Goal: Transaction & Acquisition: Purchase product/service

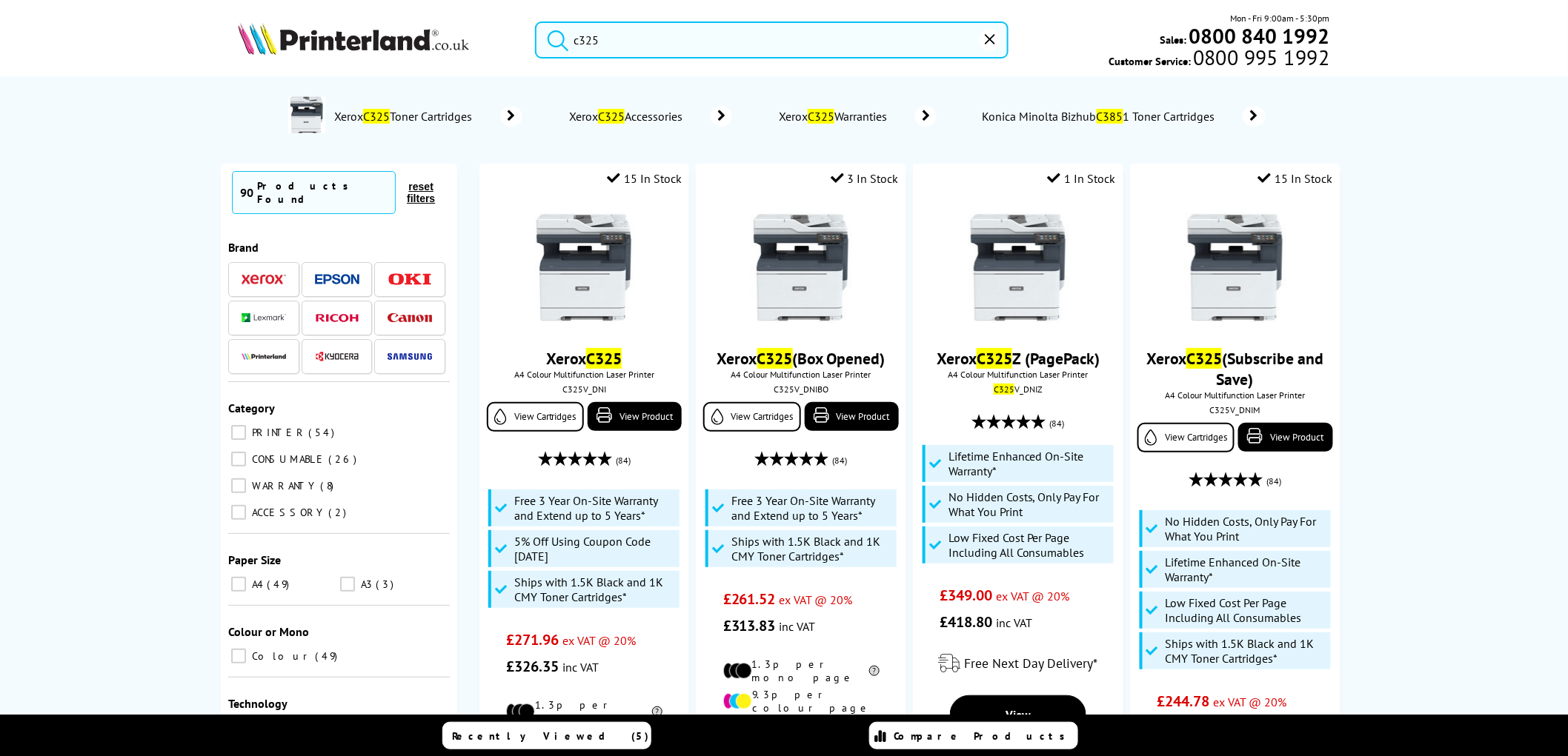
drag, startPoint x: 616, startPoint y: 41, endPoint x: 464, endPoint y: 29, distance: 152.5
click at [464, 29] on div "c325 Mon - Fri 9:00am - 5:30pm Sales: 0800 840 1992 Customer Service: 0800 995 …" at bounding box center [784, 43] width 1185 height 65
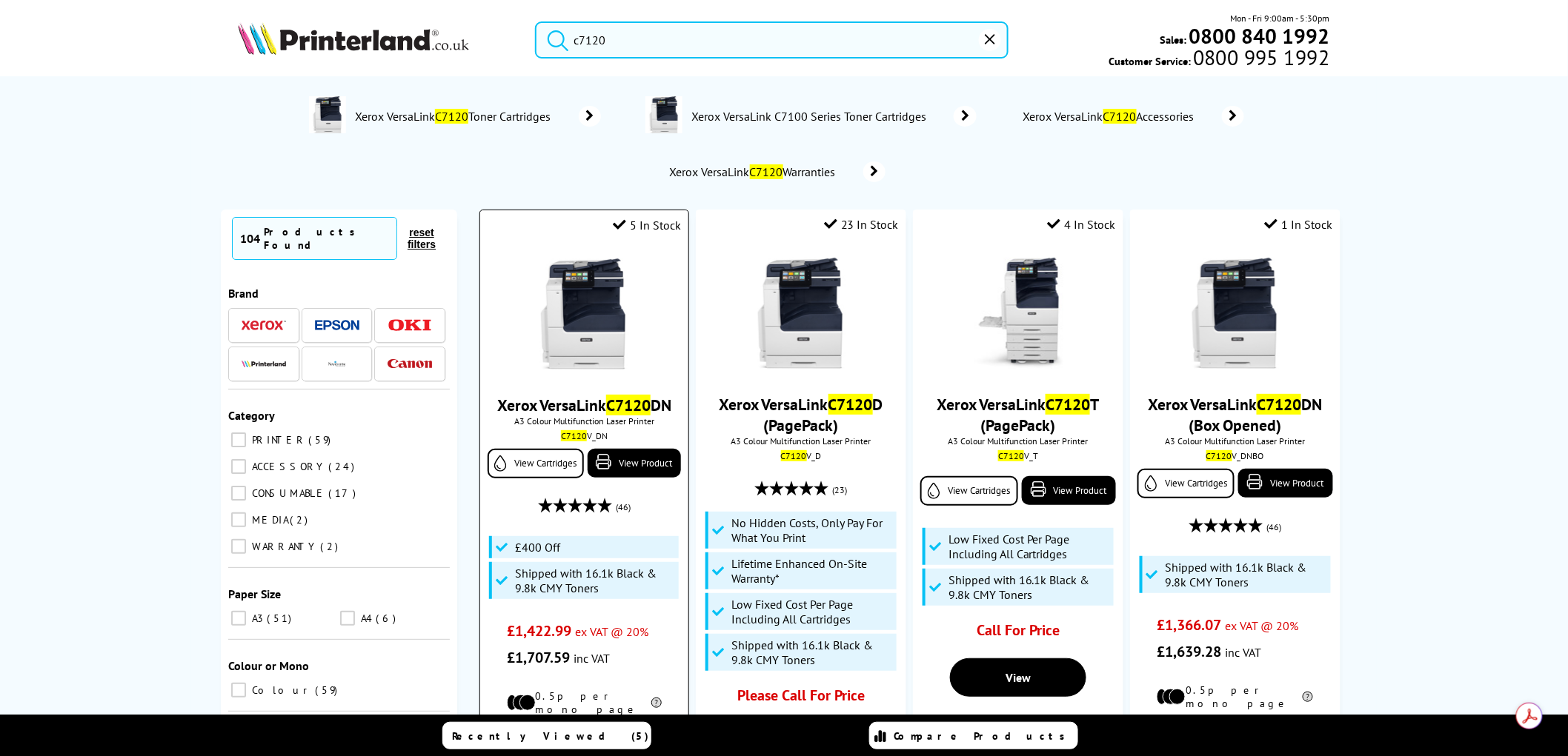
type input "c7120"
click at [597, 302] on img at bounding box center [584, 313] width 111 height 111
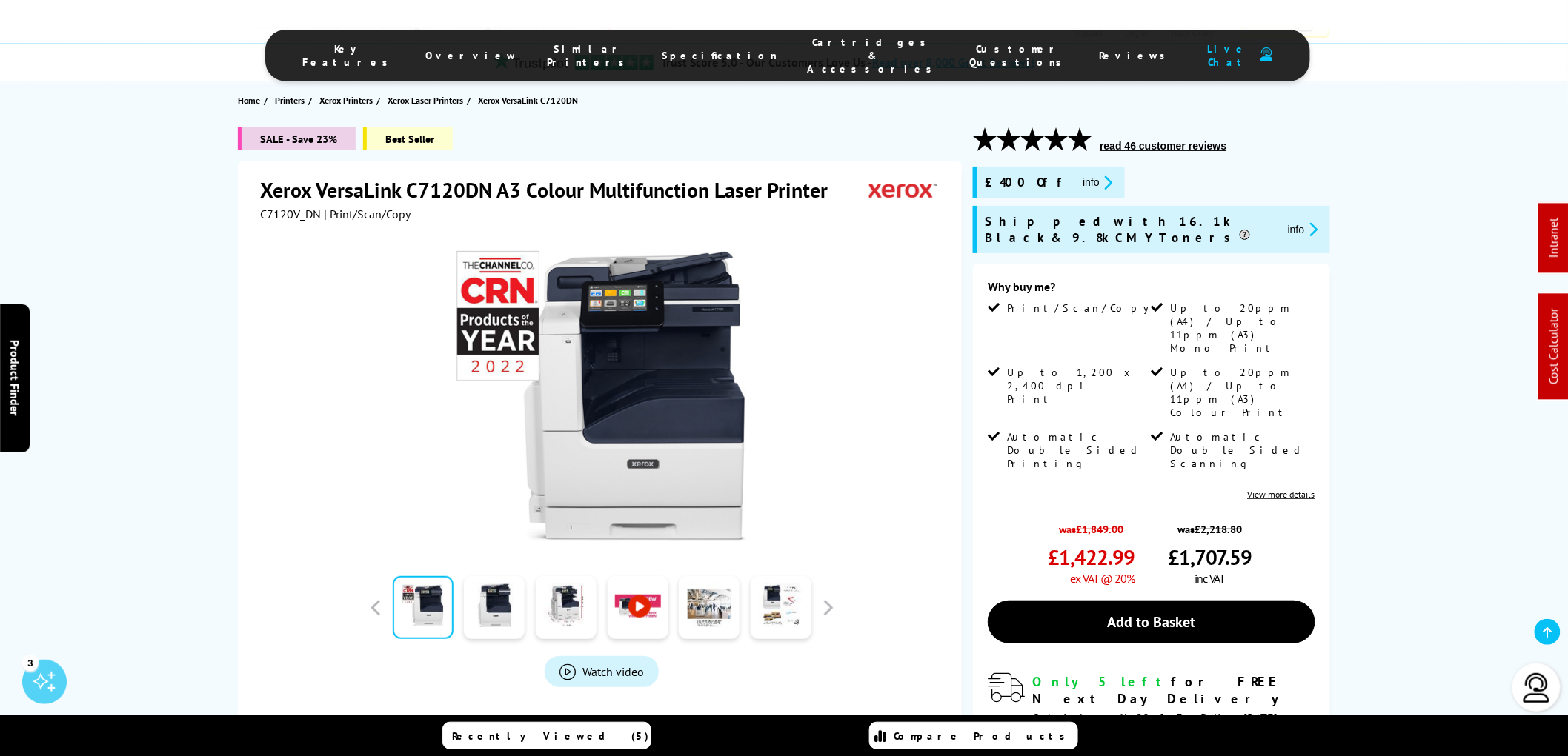
scroll to position [329, 0]
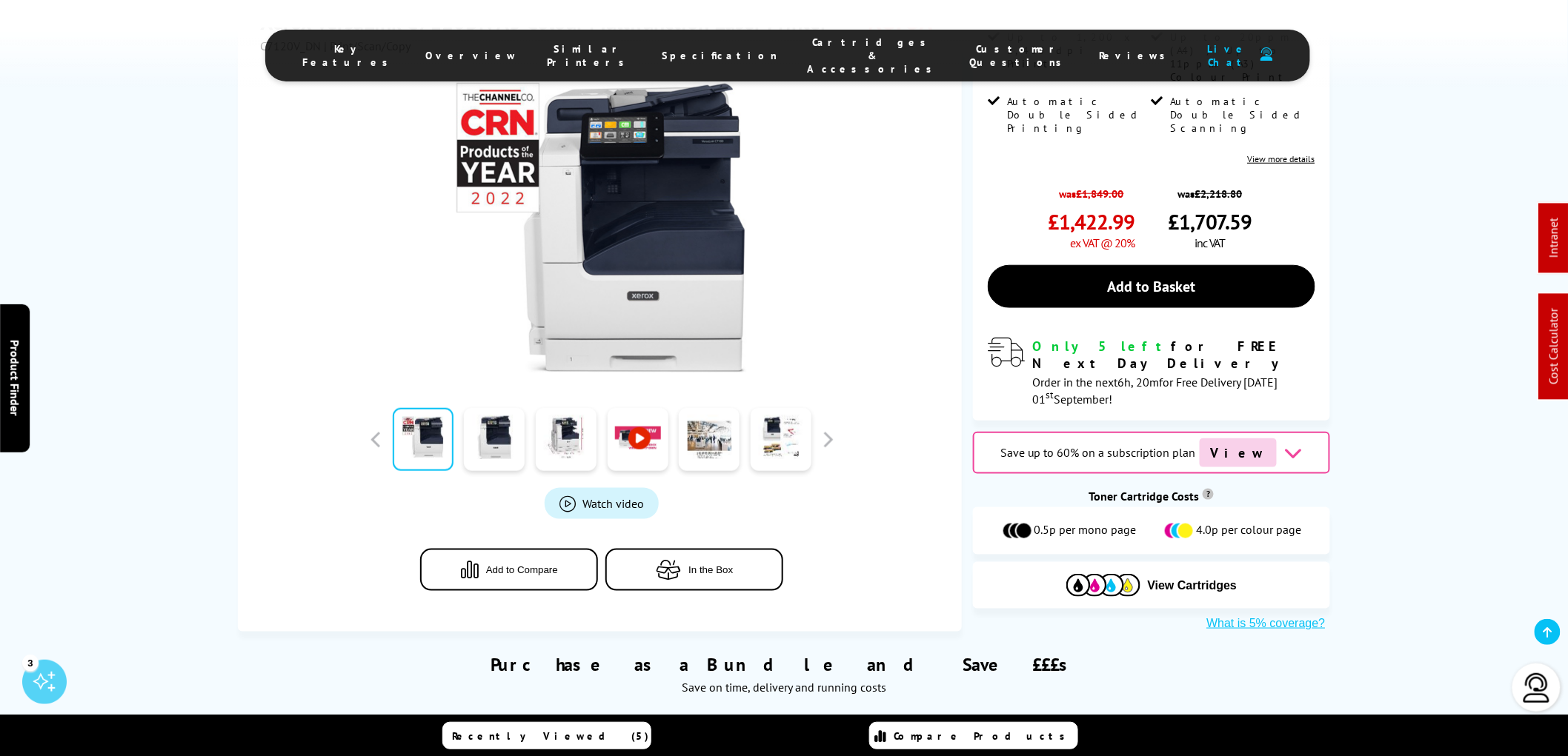
scroll to position [576, 0]
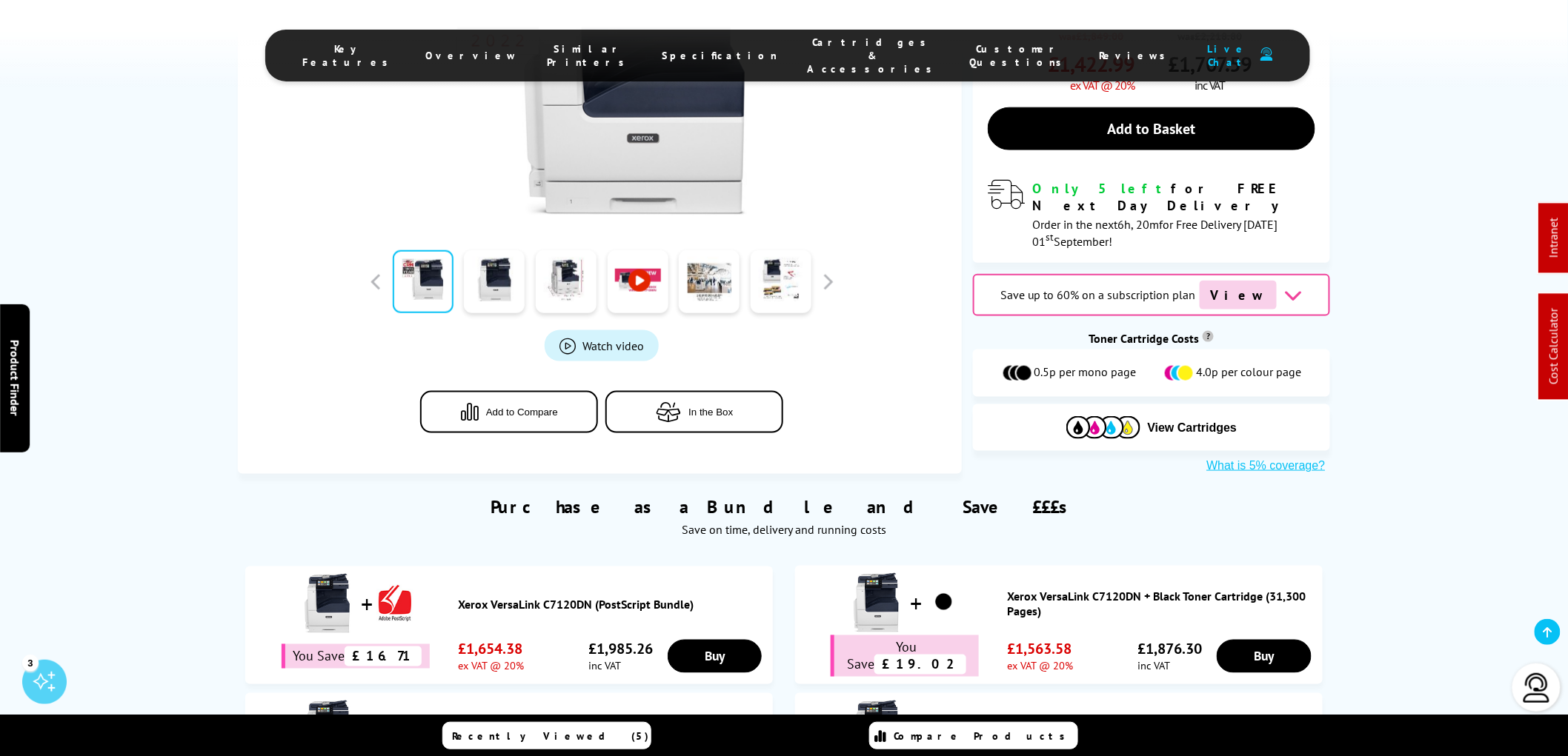
click at [1233, 281] on span "View" at bounding box center [1238, 294] width 77 height 29
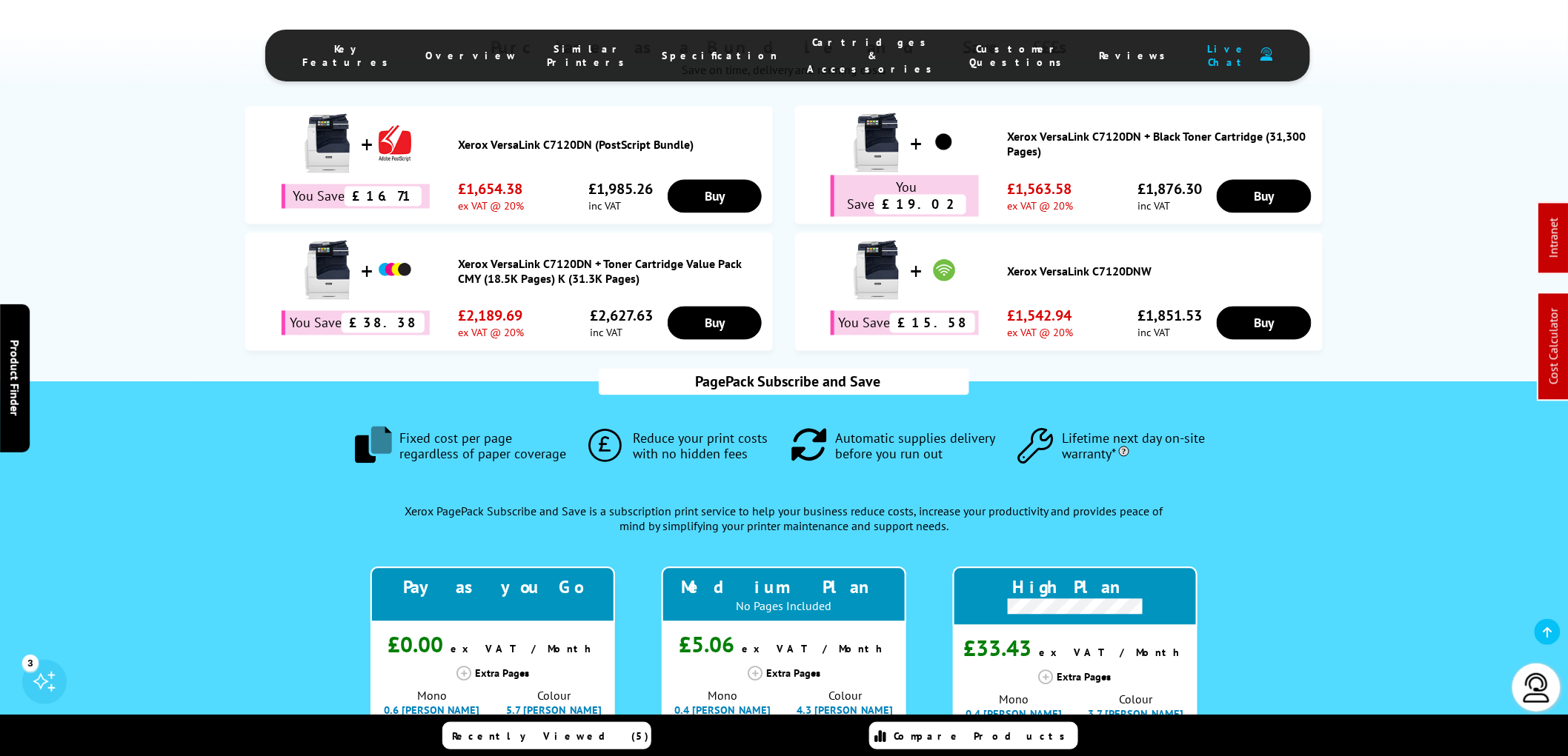
scroll to position [1234, 0]
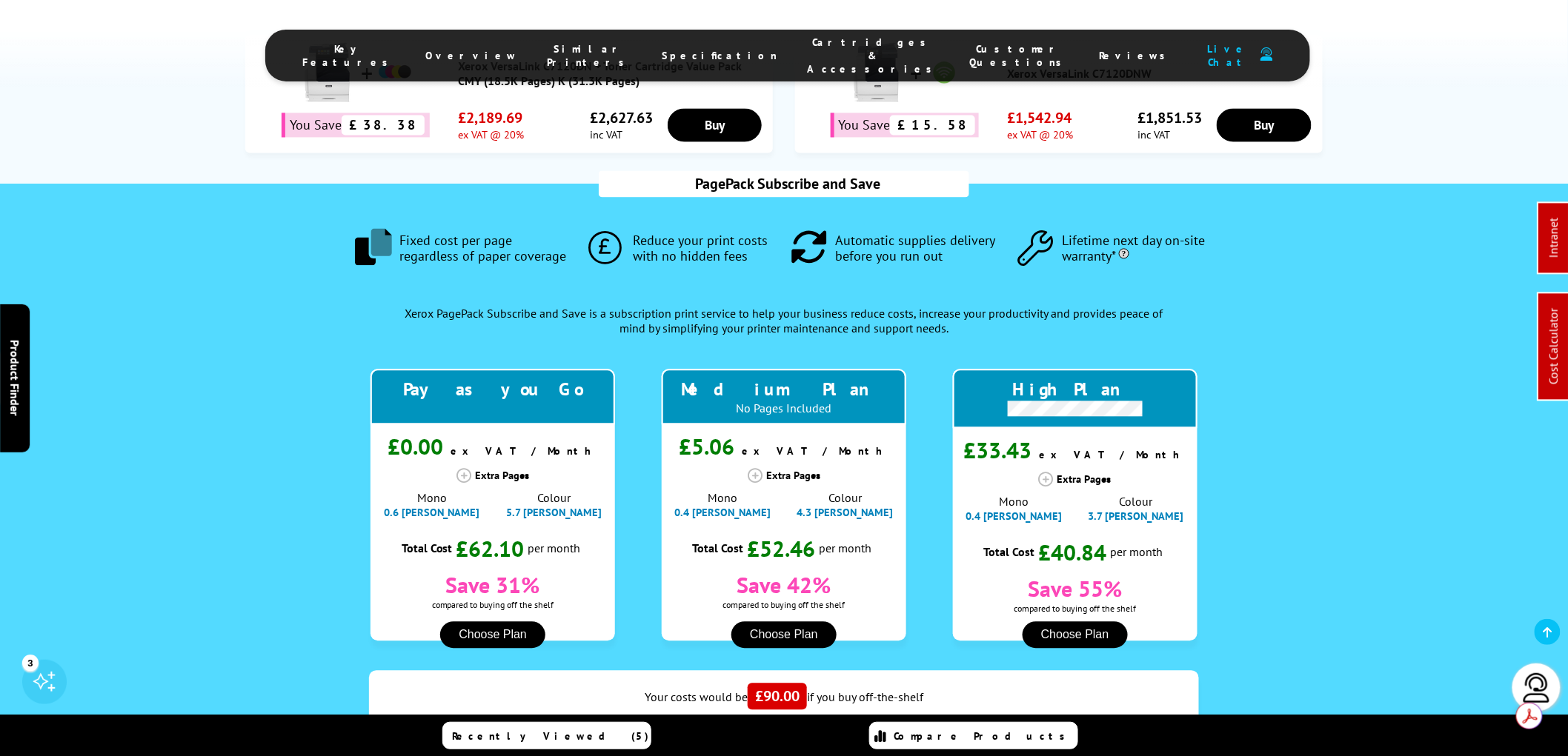
click at [494, 622] on button "Choose Plan" at bounding box center [492, 635] width 105 height 27
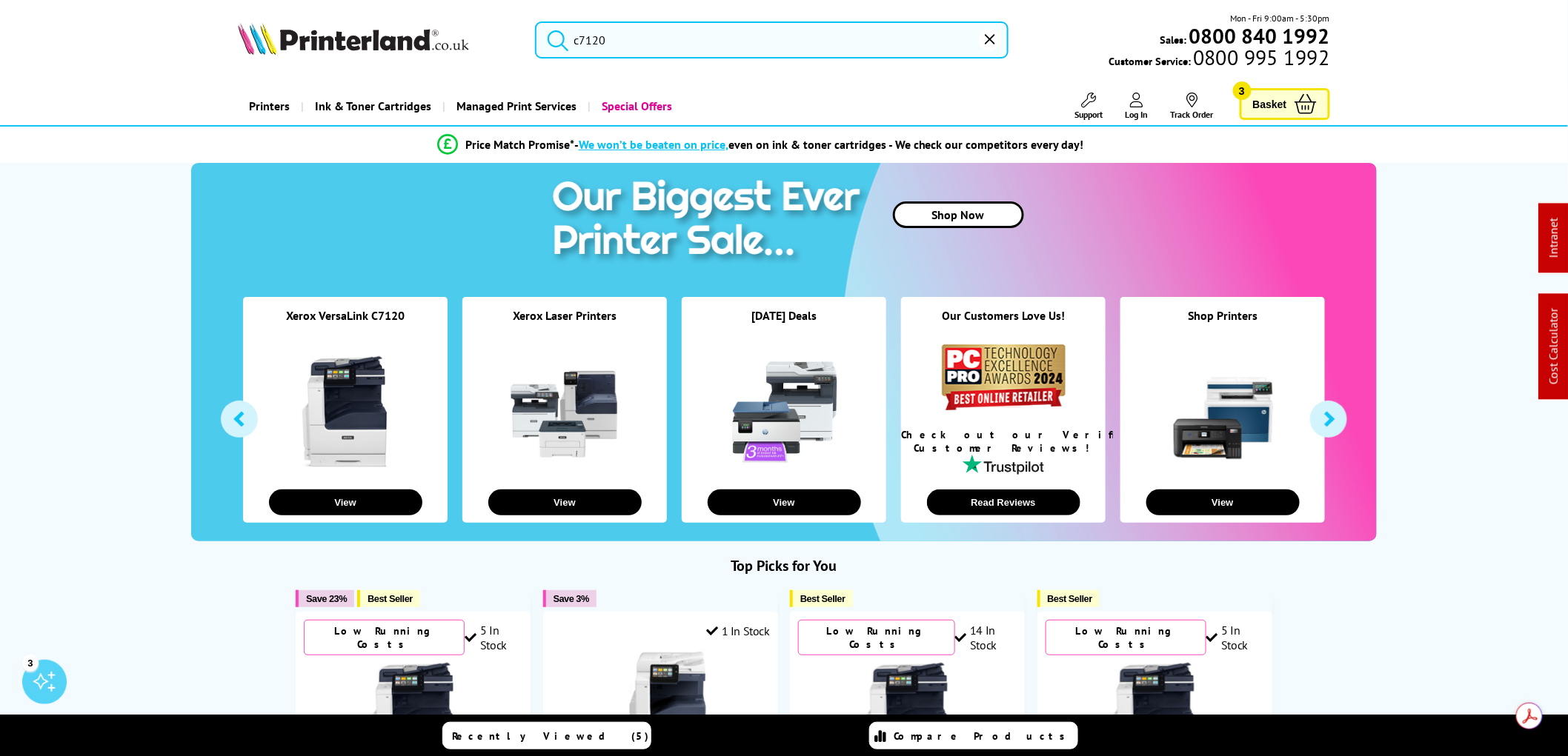
click at [632, 45] on input "c7120" at bounding box center [771, 40] width 474 height 37
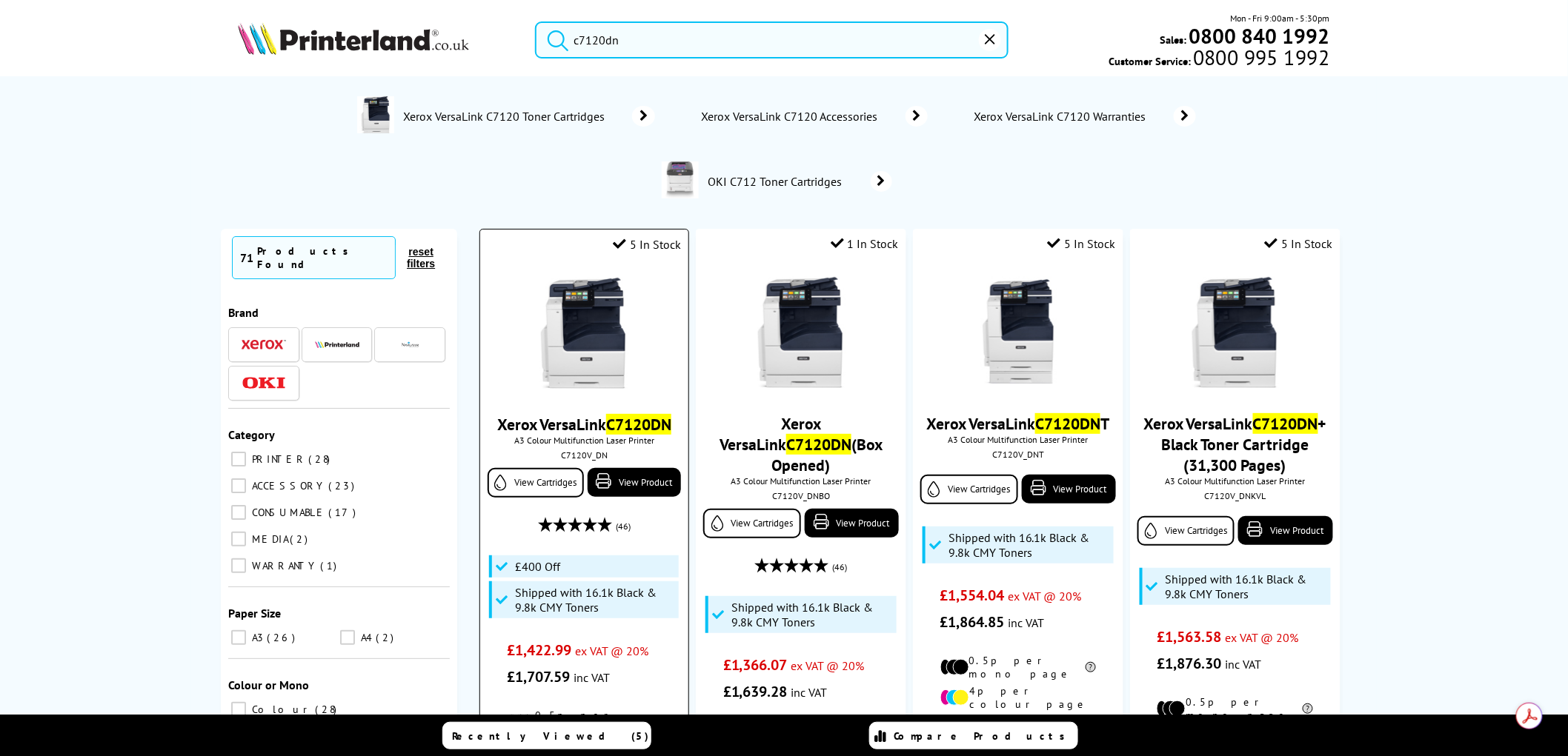
type input "c7120dn"
click at [598, 323] on img at bounding box center [584, 333] width 111 height 111
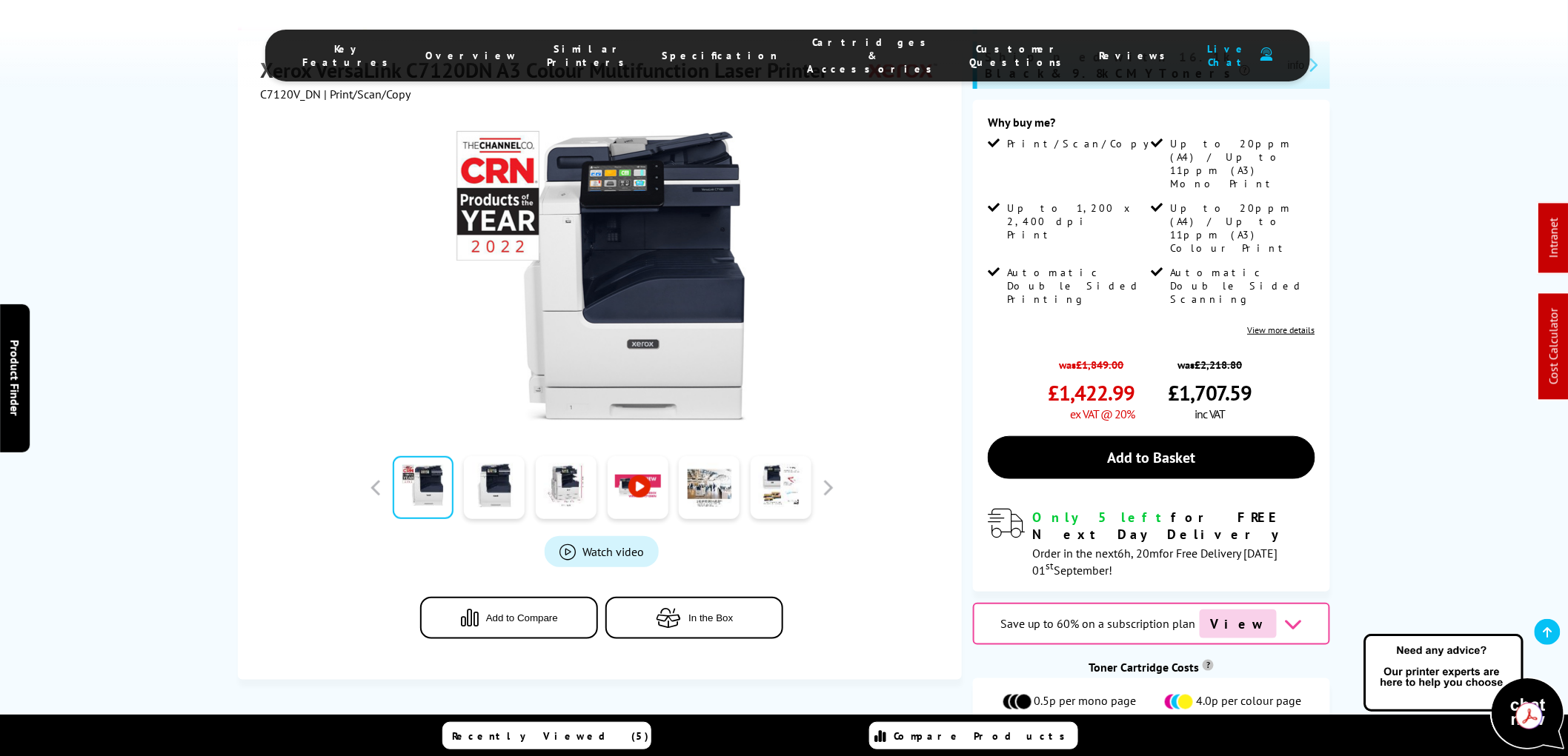
click at [1233, 610] on span "View" at bounding box center [1238, 624] width 77 height 29
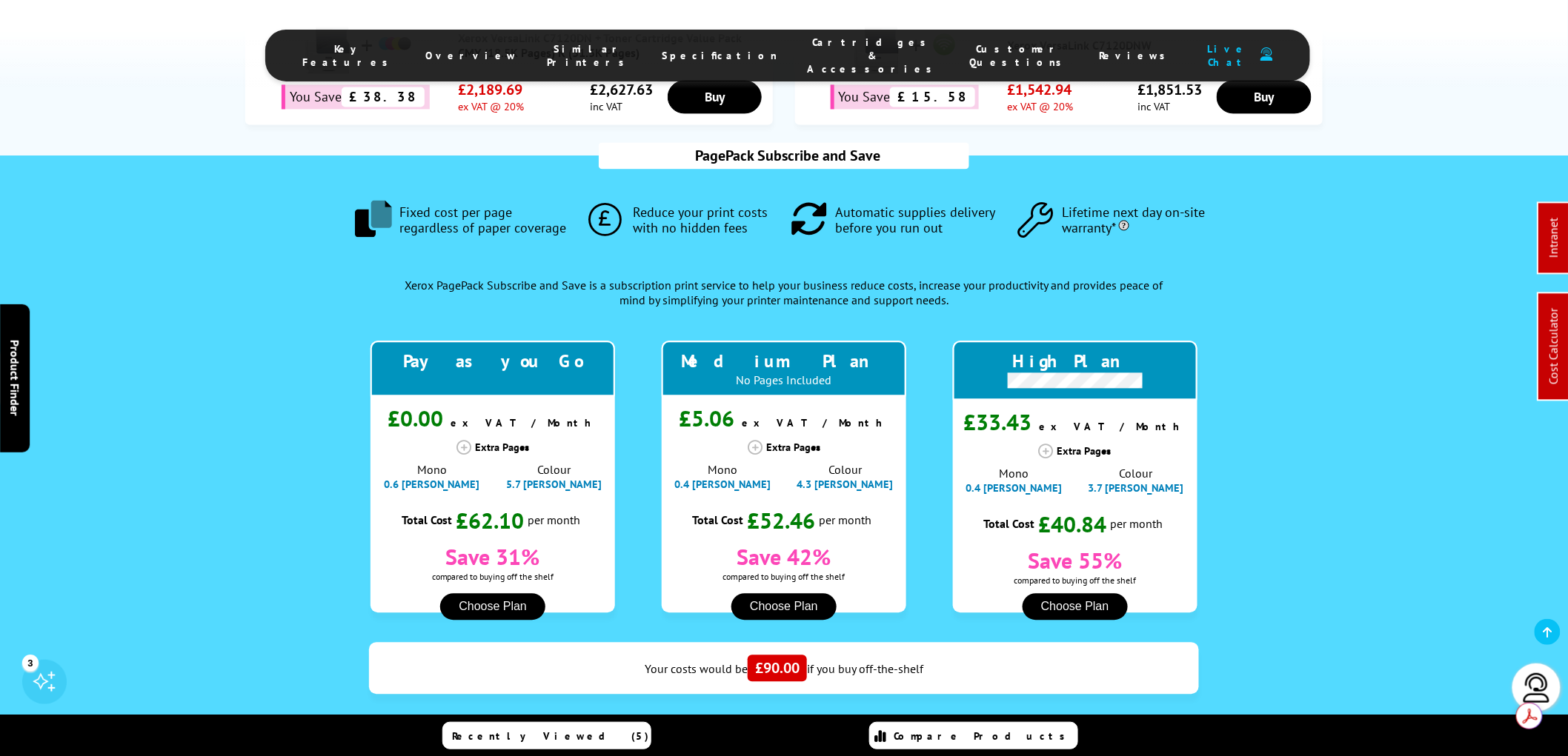
scroll to position [1451, 0]
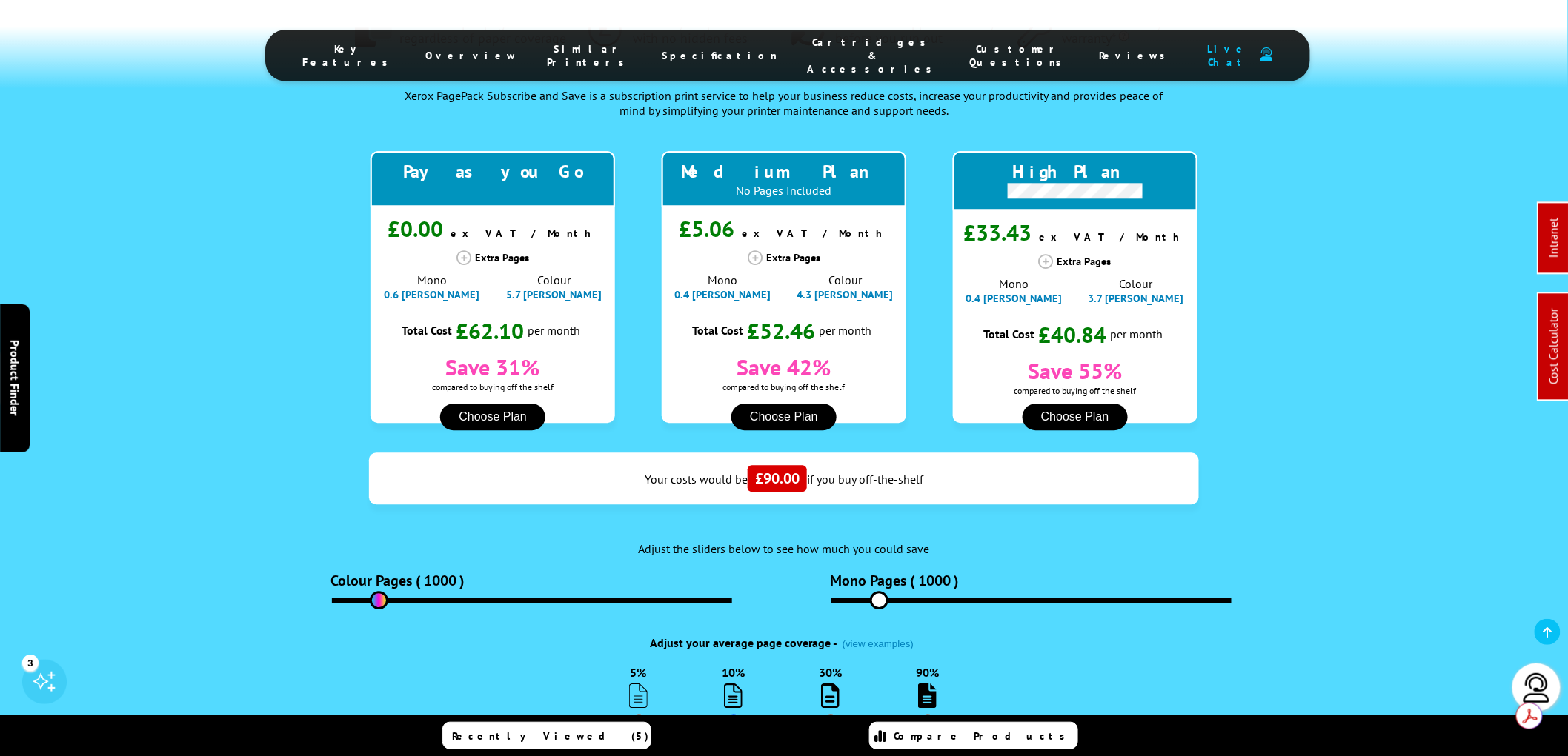
click at [496, 404] on button "Choose Plan" at bounding box center [492, 417] width 105 height 27
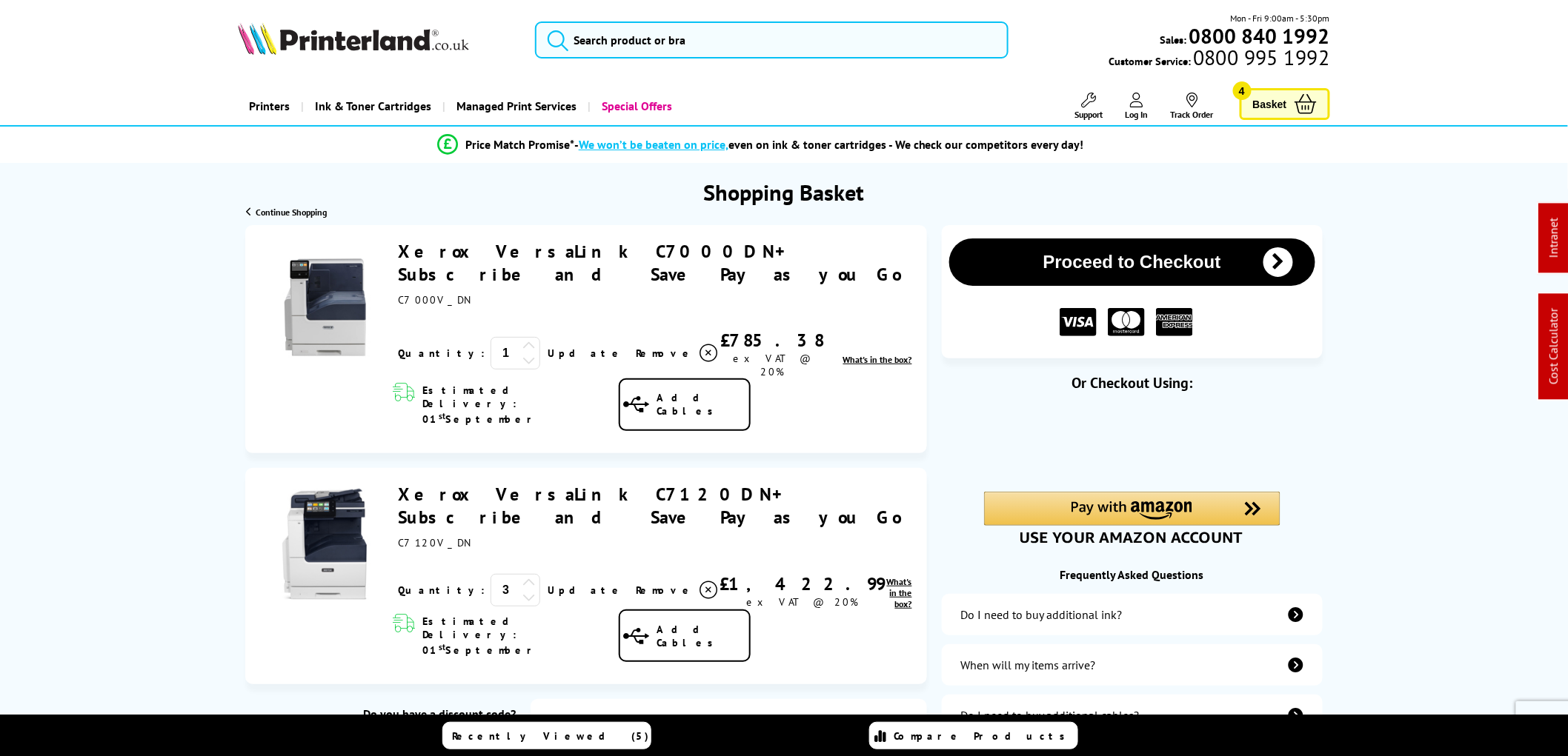
click at [589, 48] on input "search" at bounding box center [771, 40] width 474 height 37
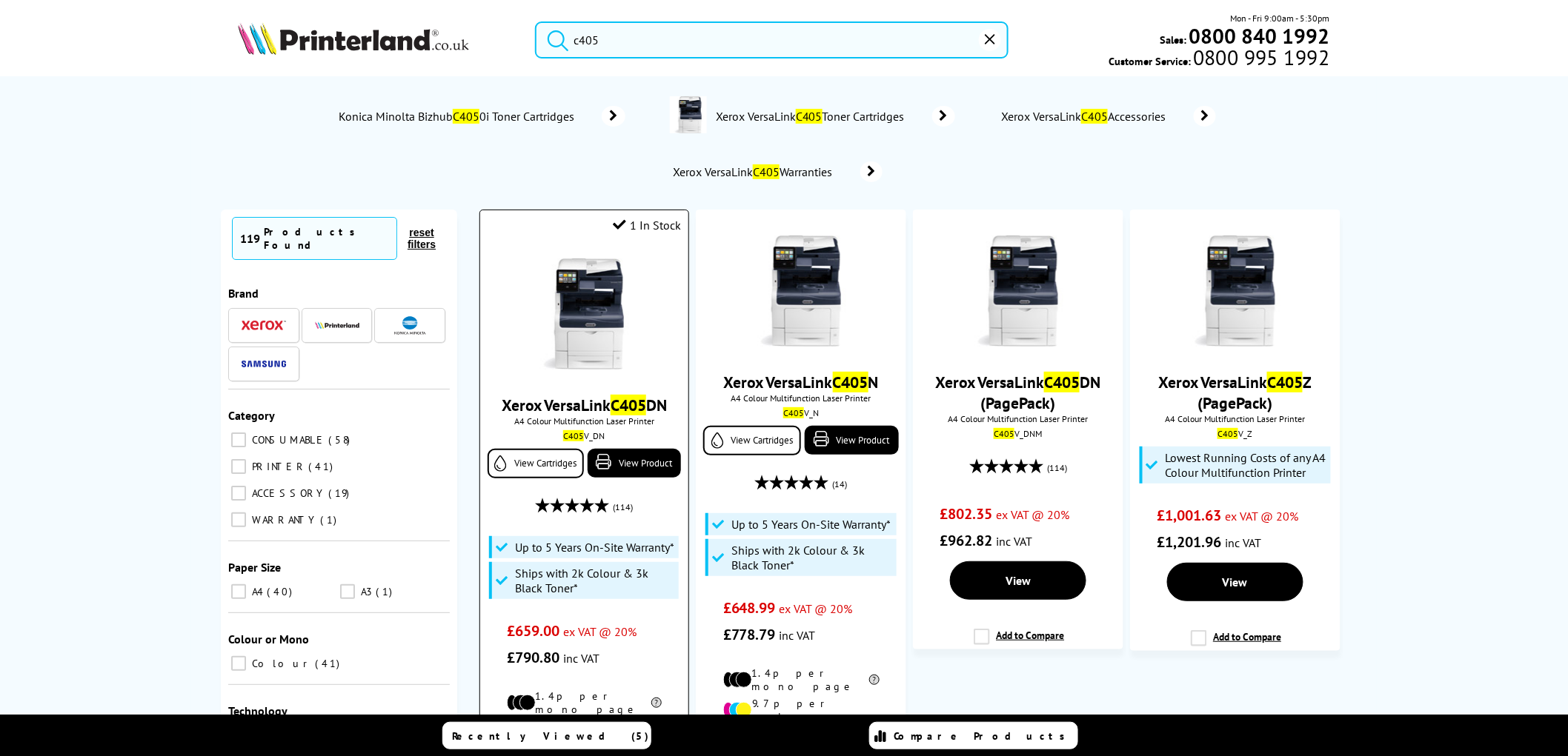
type input "c405"
click at [571, 313] on img at bounding box center [584, 313] width 111 height 111
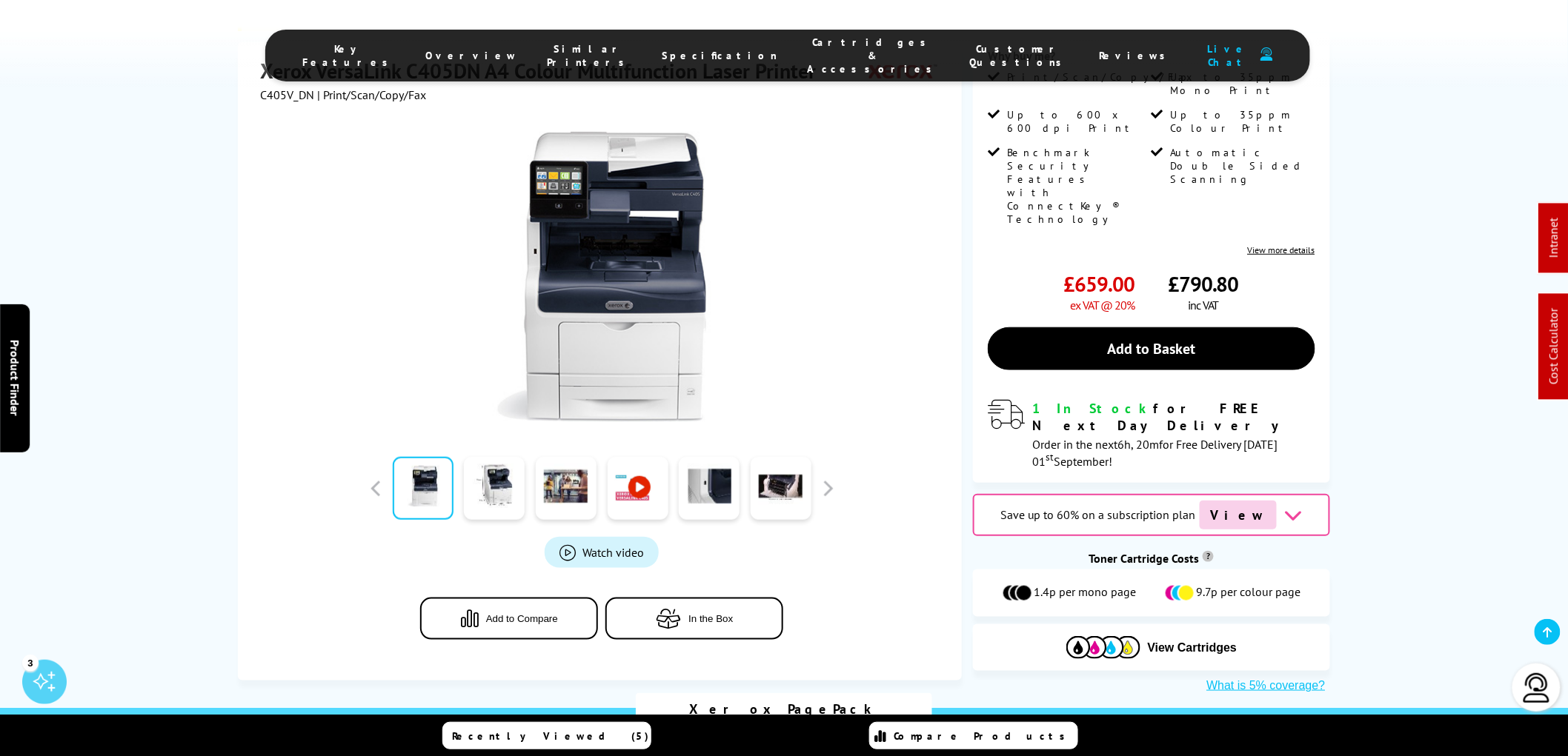
click at [1241, 501] on span "View" at bounding box center [1238, 514] width 77 height 29
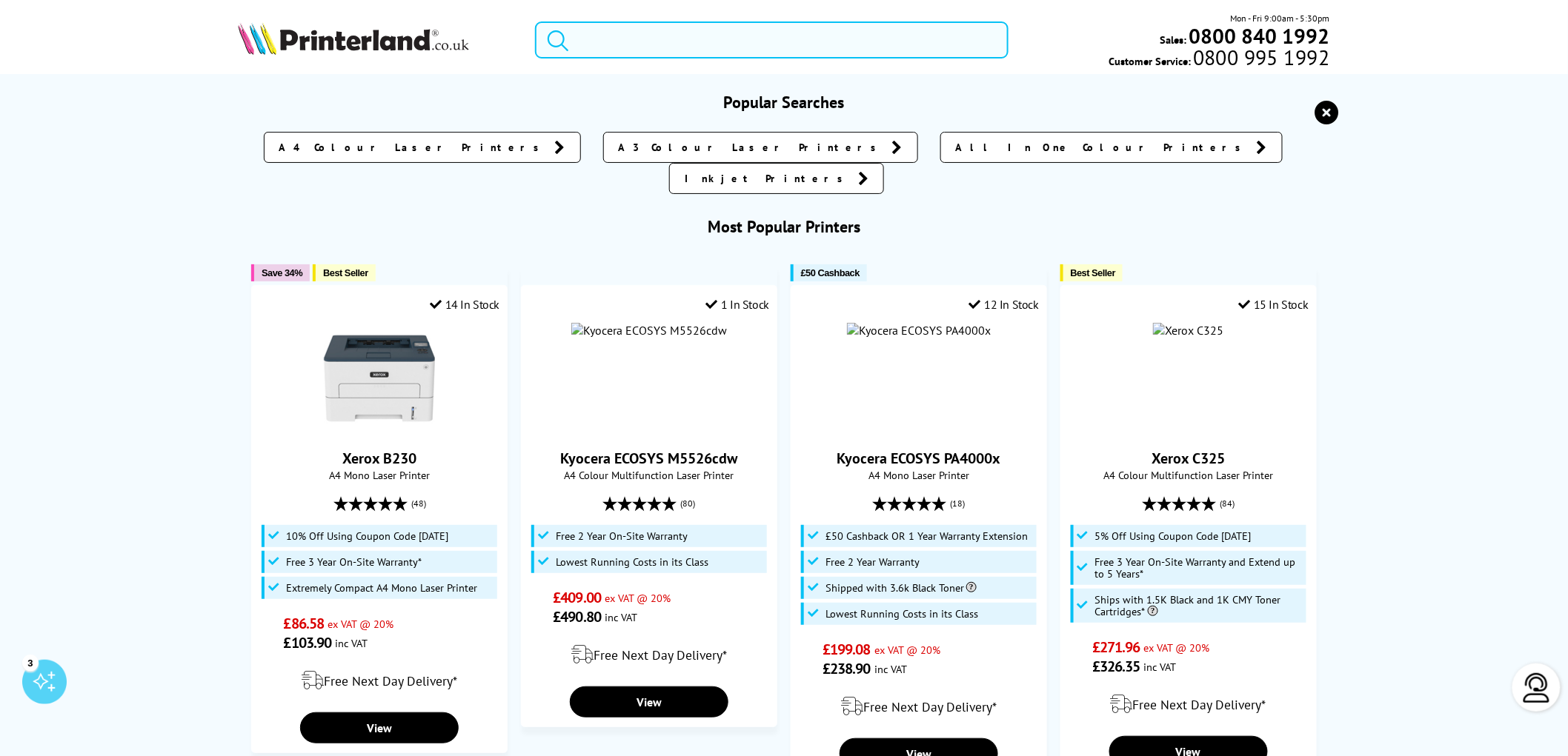
click at [581, 38] on input "search" at bounding box center [771, 40] width 474 height 37
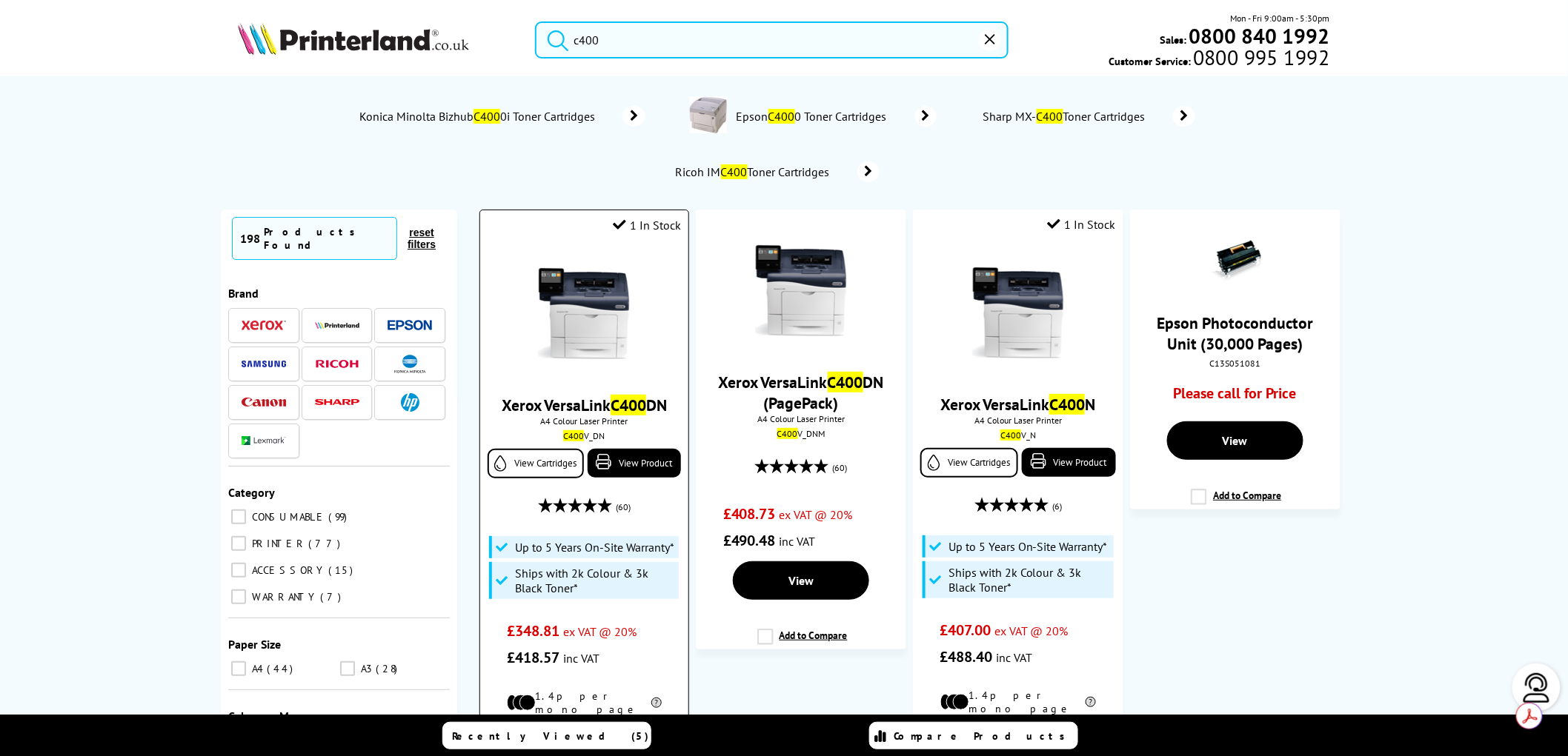
type input "c400"
click at [597, 326] on img at bounding box center [584, 313] width 111 height 111
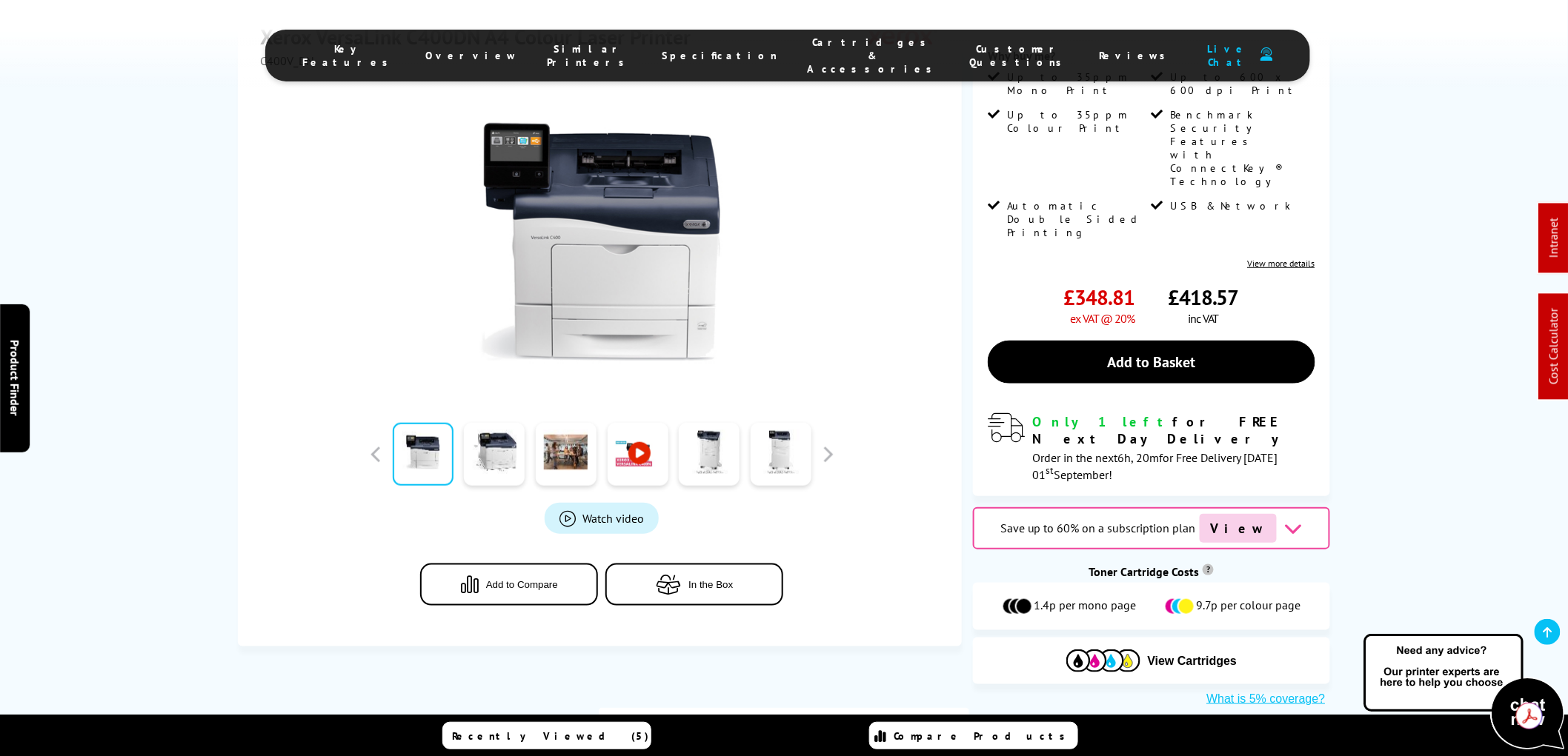
click at [1235, 514] on span "View" at bounding box center [1238, 528] width 77 height 29
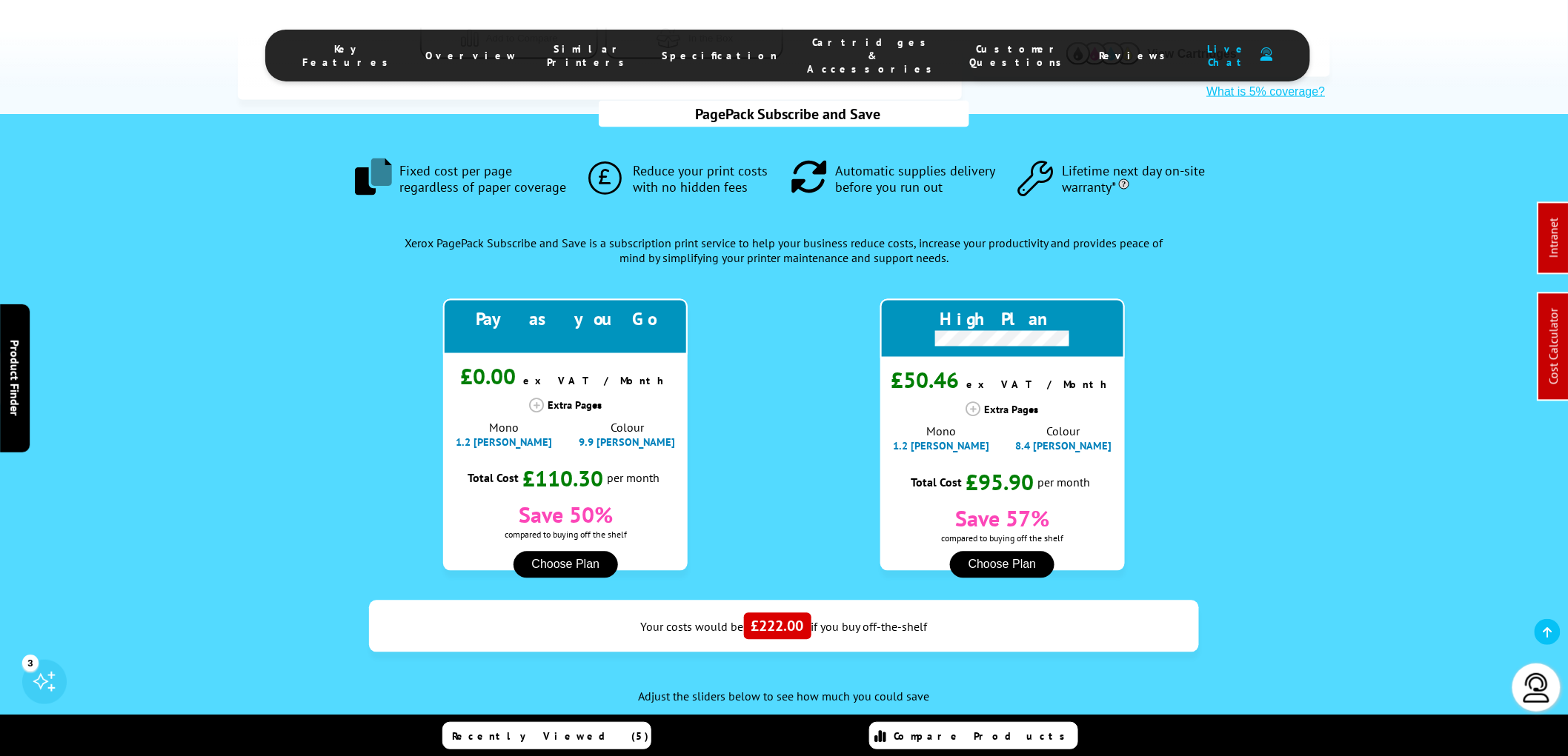
scroll to position [973, 0]
